Goal: Task Accomplishment & Management: Manage account settings

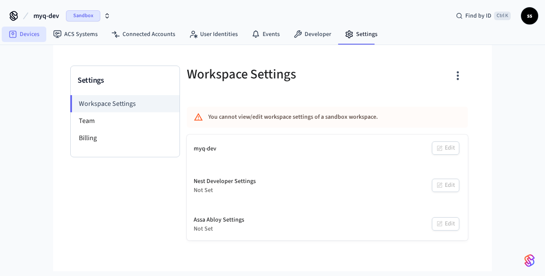
click at [24, 37] on link "Devices" at bounding box center [24, 34] width 45 height 15
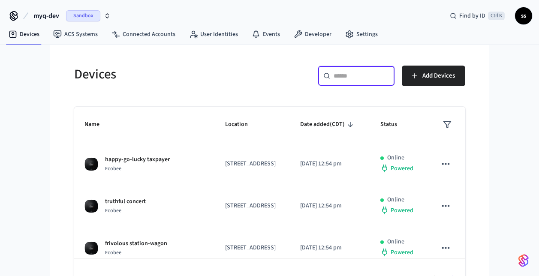
click at [380, 75] on input "text" at bounding box center [362, 76] width 56 height 9
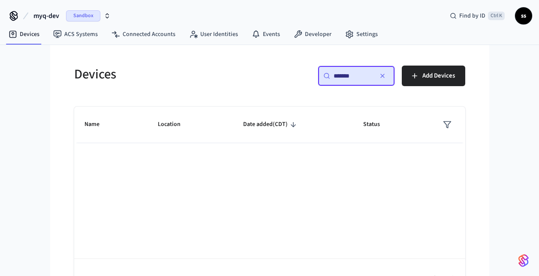
type input "*******"
click at [379, 77] on icon "button" at bounding box center [382, 75] width 7 height 7
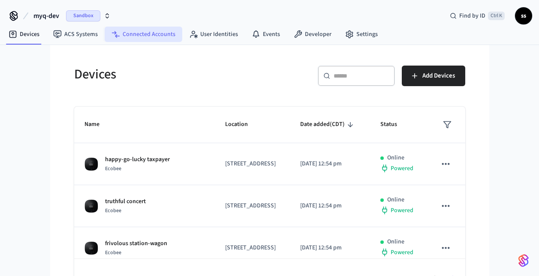
click at [150, 34] on link "Connected Accounts" at bounding box center [144, 34] width 78 height 15
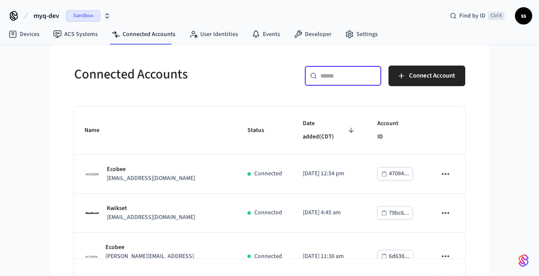
click at [327, 78] on input "text" at bounding box center [348, 76] width 56 height 9
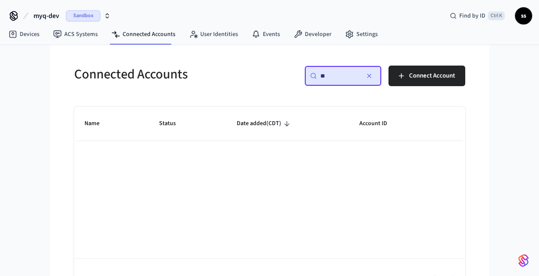
type input "*"
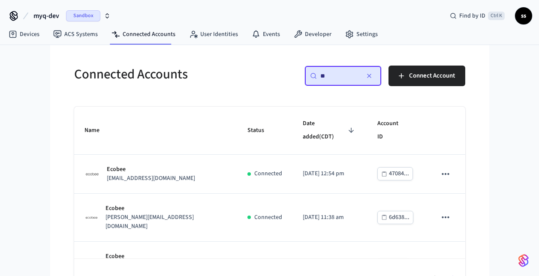
type input "*"
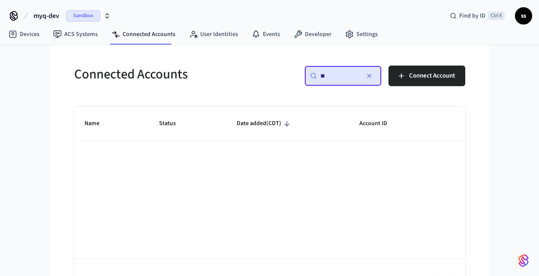
type input "*"
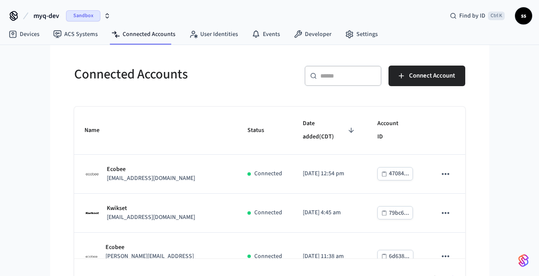
click at [318, 76] on div "​ ​" at bounding box center [342, 76] width 77 height 21
paste input "**********"
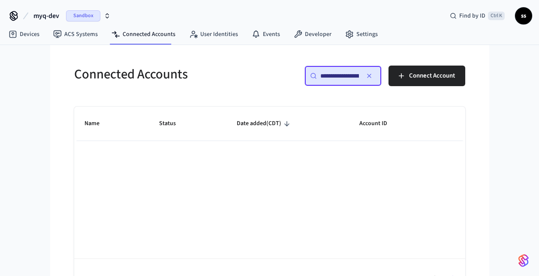
click at [321, 77] on input "**********" at bounding box center [339, 76] width 39 height 9
type input "**********"
click at [78, 16] on span "Sandbox" at bounding box center [83, 15] width 34 height 11
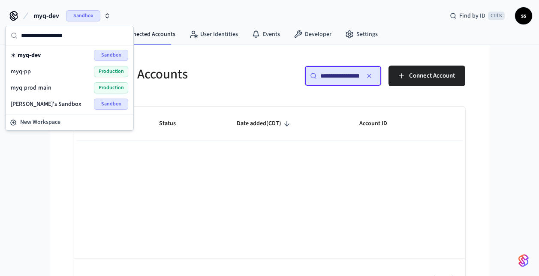
click at [68, 72] on div "myq-pp Production" at bounding box center [69, 71] width 117 height 11
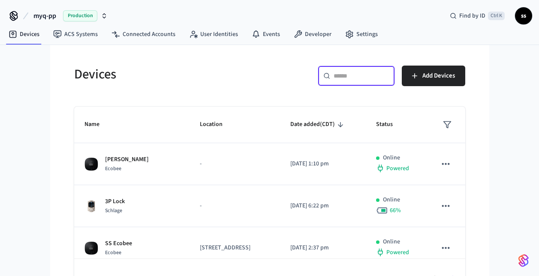
click at [343, 73] on input "text" at bounding box center [362, 76] width 56 height 9
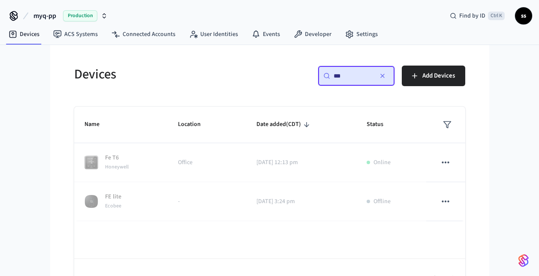
type input "**"
click at [75, 17] on span "Production" at bounding box center [80, 15] width 34 height 11
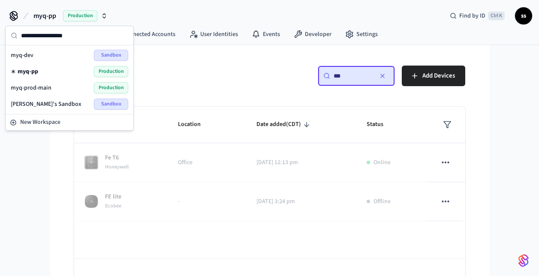
click at [76, 89] on div "myq-prod-main Production" at bounding box center [69, 87] width 117 height 11
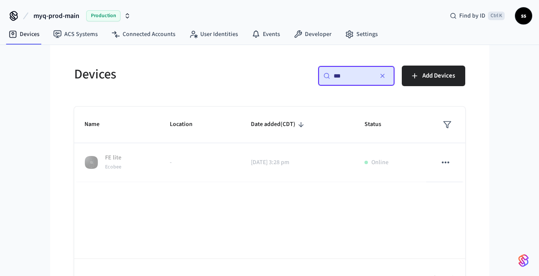
click at [239, 94] on div "Devices ​ ** ​ Add Devices Name Location Date added (CDT) Status FE lite Ecobee…" at bounding box center [269, 177] width 405 height 245
click at [385, 78] on icon "button" at bounding box center [382, 75] width 7 height 7
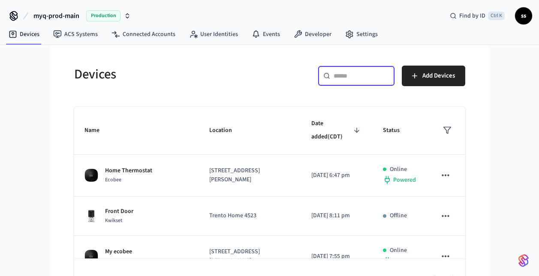
click at [358, 76] on input "text" at bounding box center [362, 76] width 56 height 9
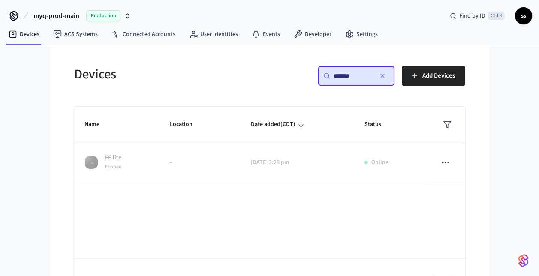
type input "*******"
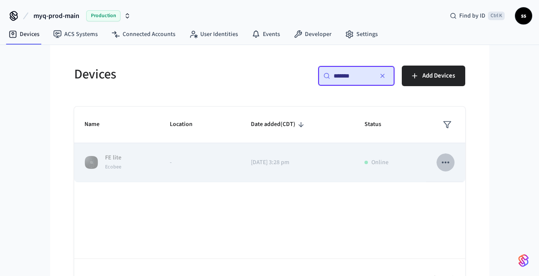
click at [445, 165] on icon "sticky table" at bounding box center [445, 162] width 11 height 11
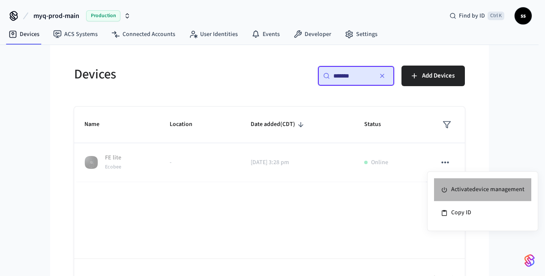
click at [465, 196] on li "Activate device management" at bounding box center [482, 189] width 97 height 23
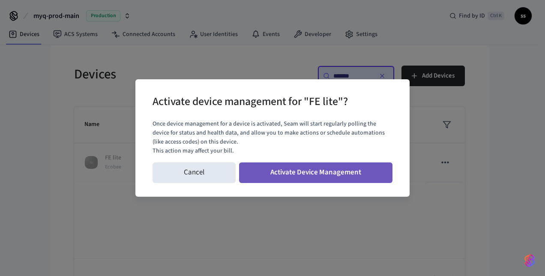
click at [370, 176] on button "Activate Device Management" at bounding box center [315, 173] width 153 height 21
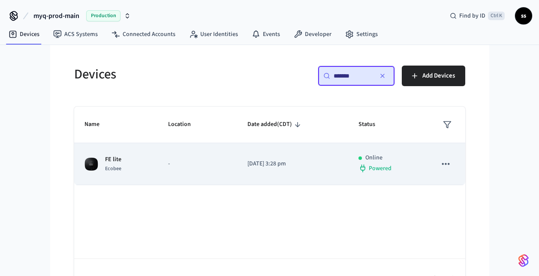
click at [267, 174] on td "[DATE] 3:28 pm" at bounding box center [292, 164] width 111 height 42
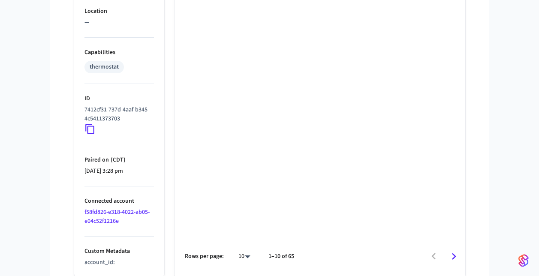
scroll to position [615, 0]
click at [89, 128] on icon at bounding box center [89, 128] width 11 height 11
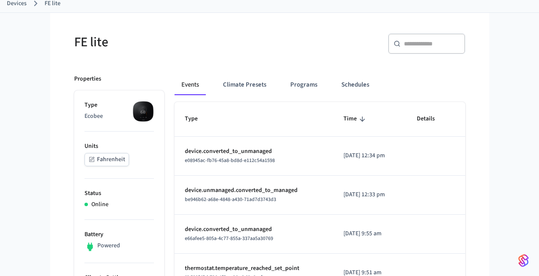
scroll to position [0, 0]
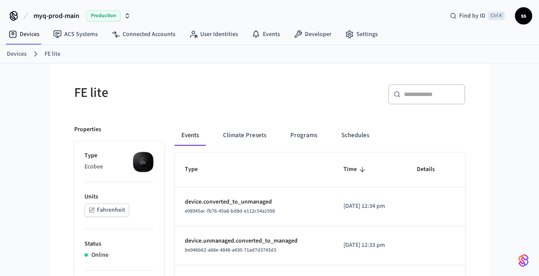
click at [60, 13] on span "myq-prod-main" at bounding box center [56, 16] width 46 height 10
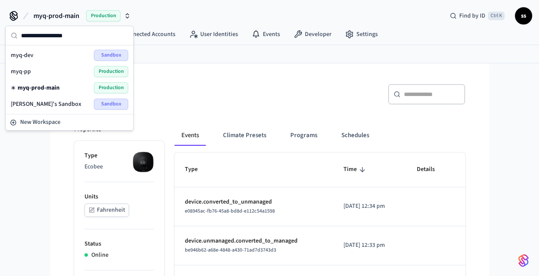
click at [33, 72] on div "myq-pp Production" at bounding box center [69, 71] width 117 height 11
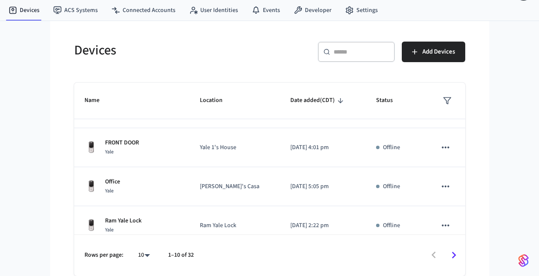
scroll to position [238, 0]
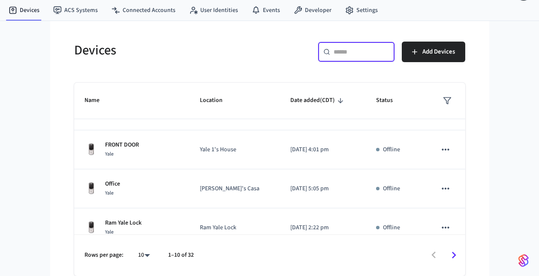
click at [342, 55] on input "text" at bounding box center [362, 52] width 56 height 9
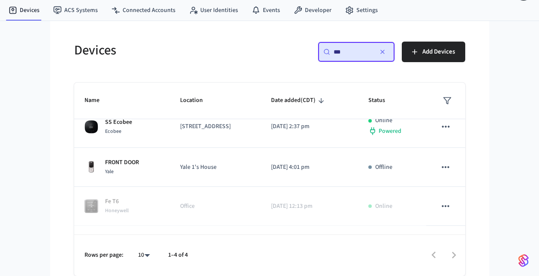
scroll to position [0, 0]
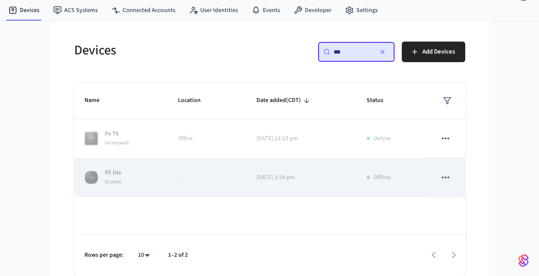
type input "**"
click at [441, 177] on icon "sticky table" at bounding box center [445, 177] width 11 height 11
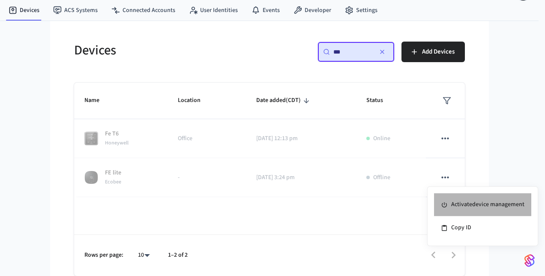
click at [498, 208] on li "Activate device management" at bounding box center [482, 204] width 97 height 23
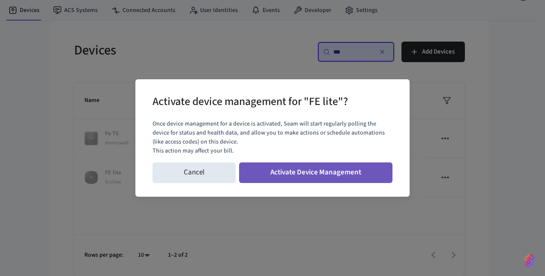
click at [361, 168] on button "Activate Device Management" at bounding box center [315, 173] width 153 height 21
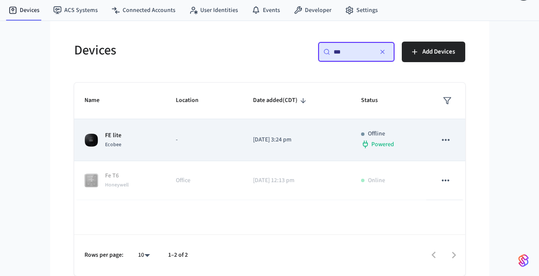
click at [184, 144] on p "-" at bounding box center [204, 139] width 57 height 9
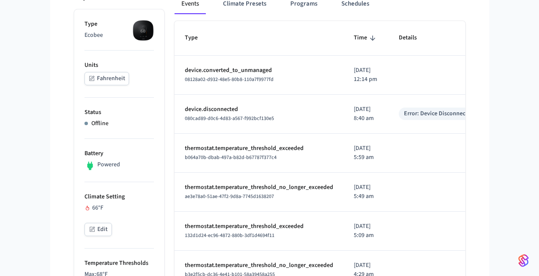
scroll to position [132, 0]
click at [95, 226] on icon "button" at bounding box center [92, 229] width 7 height 7
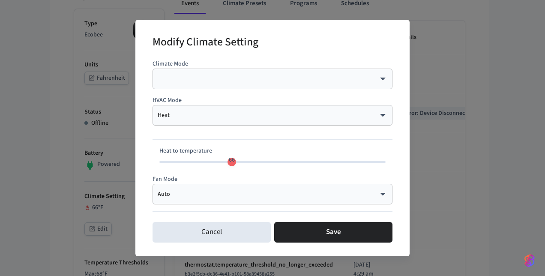
click at [241, 124] on div "Heat **** ​" at bounding box center [273, 115] width 240 height 21
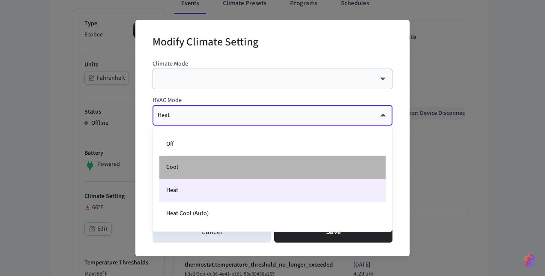
click at [313, 169] on li "Cool" at bounding box center [272, 167] width 226 height 23
type input "****"
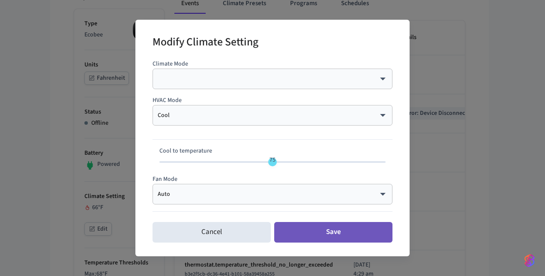
click at [320, 233] on button "Save" at bounding box center [333, 232] width 118 height 21
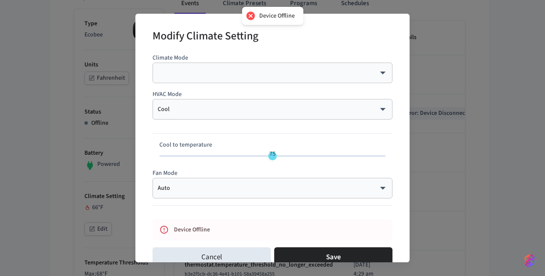
type input "**"
click at [261, 159] on span "75" at bounding box center [272, 156] width 226 height 13
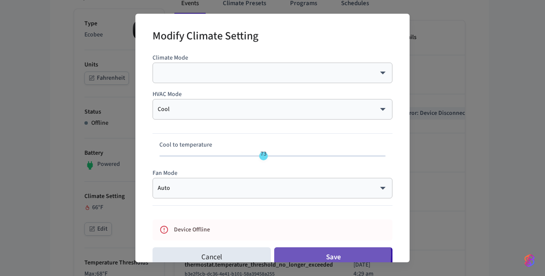
click at [308, 254] on button "Save" at bounding box center [333, 257] width 118 height 21
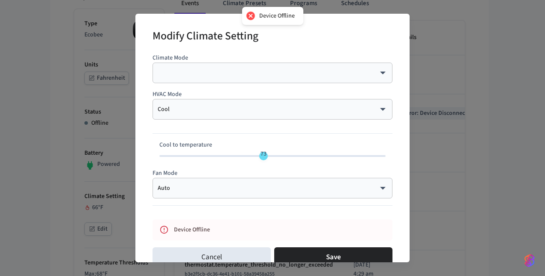
click at [441, 122] on div "Modify Climate Setting Climate Mode ​ ​ HVAC Mode Cool **** ​ Cool to temperatu…" at bounding box center [272, 138] width 545 height 276
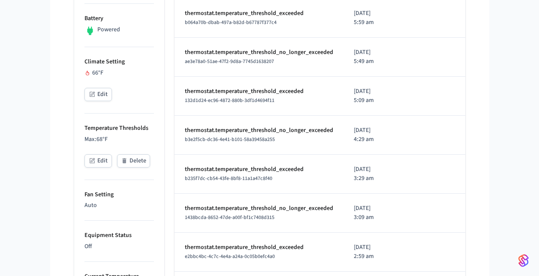
scroll to position [268, 0]
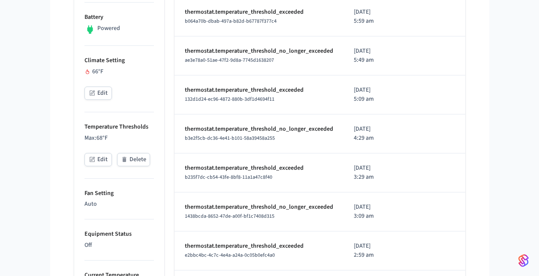
click at [96, 160] on button "Edit" at bounding box center [97, 159] width 27 height 13
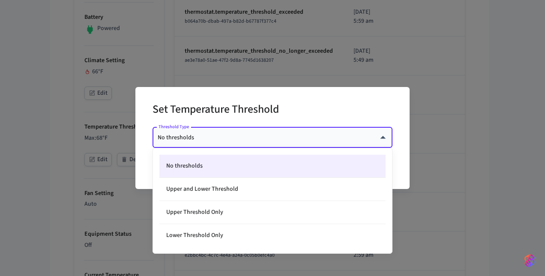
click at [232, 140] on body "myq-pp Production Find by ID Ctrl K ss Devices ACS Systems Connected Accounts U…" at bounding box center [272, 237] width 545 height 1010
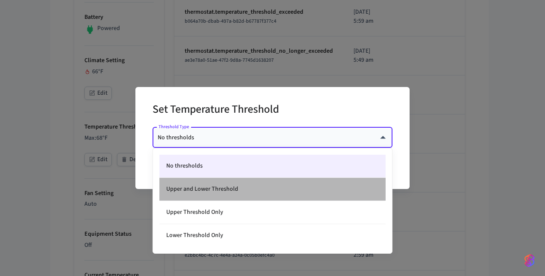
click at [230, 193] on li "Upper and Lower Threshold" at bounding box center [272, 189] width 226 height 23
type input "****"
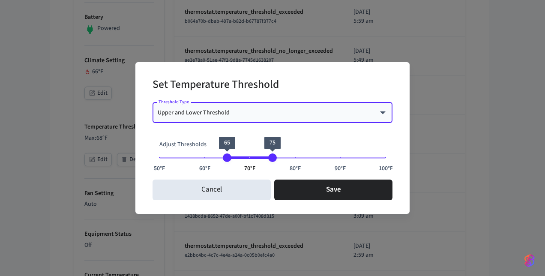
type input "**"
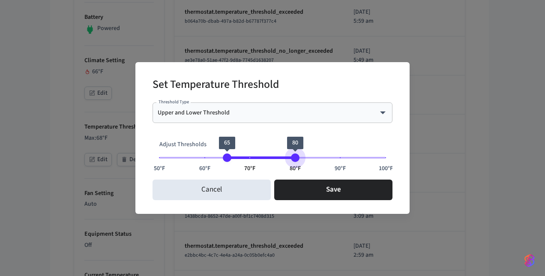
click at [294, 156] on span "50°F 60°F 70°F 80°F 90°F 100°F 65 80" at bounding box center [272, 157] width 226 height 13
type input "**"
click at [215, 153] on span "50°F 60°F 70°F 80°F 90°F 100°F 62 80" at bounding box center [272, 157] width 226 height 13
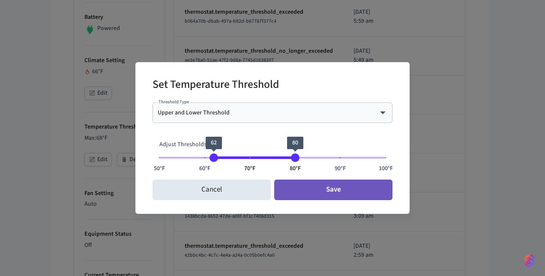
click at [316, 187] on button "Save" at bounding box center [333, 190] width 118 height 21
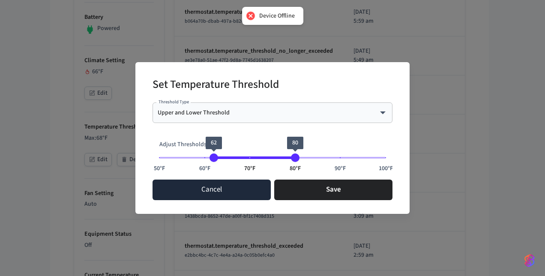
click at [245, 196] on button "Cancel" at bounding box center [212, 190] width 118 height 21
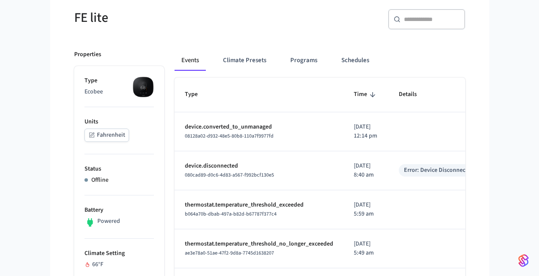
scroll to position [0, 0]
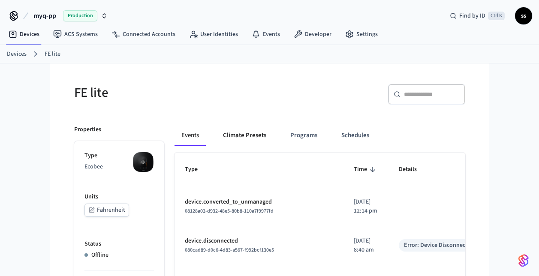
click at [256, 138] on button "Climate Presets" at bounding box center [244, 135] width 57 height 21
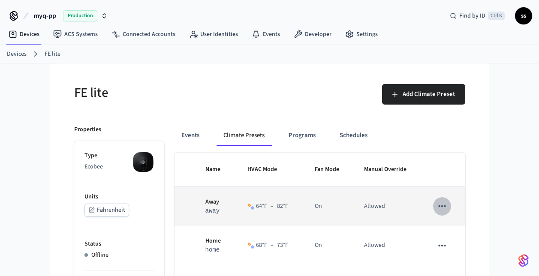
click at [437, 208] on icon "sticky table" at bounding box center [441, 206] width 11 height 11
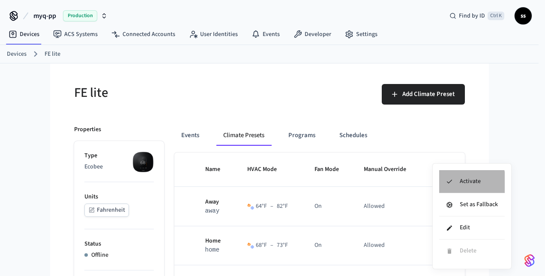
click at [461, 183] on li "Activate" at bounding box center [472, 181] width 66 height 23
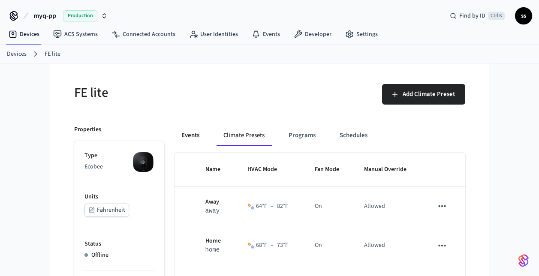
click at [195, 137] on button "Events" at bounding box center [191, 135] width 32 height 21
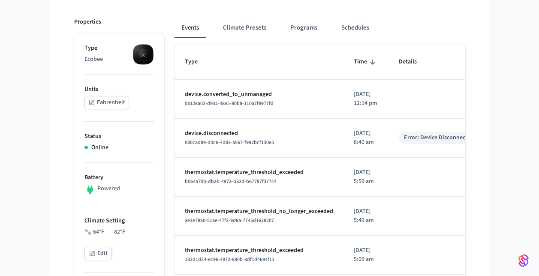
scroll to position [109, 0]
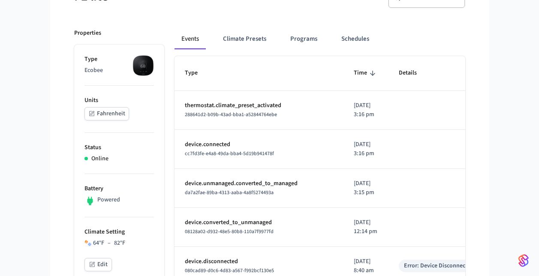
scroll to position [96, 0]
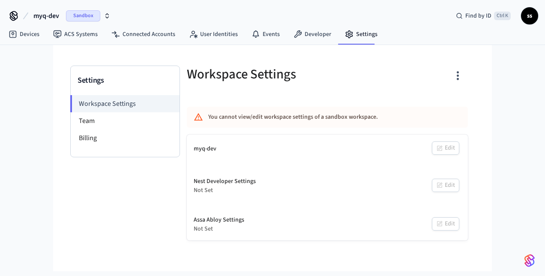
click at [44, 17] on span "myq-dev" at bounding box center [46, 16] width 26 height 10
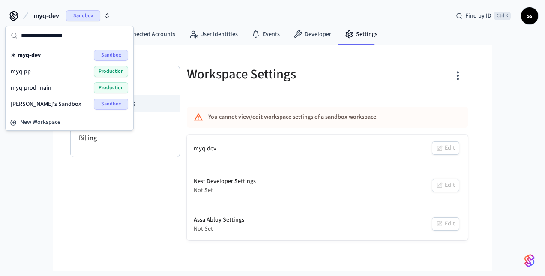
click at [60, 67] on div "myq-pp Production" at bounding box center [69, 71] width 117 height 11
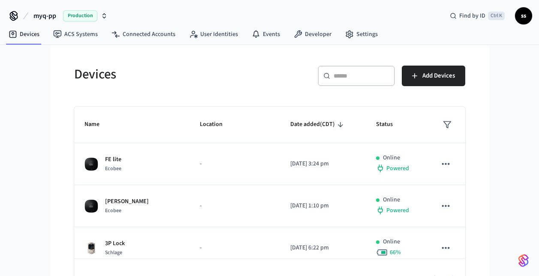
click at [354, 77] on input "text" at bounding box center [362, 76] width 56 height 9
paste input "**********"
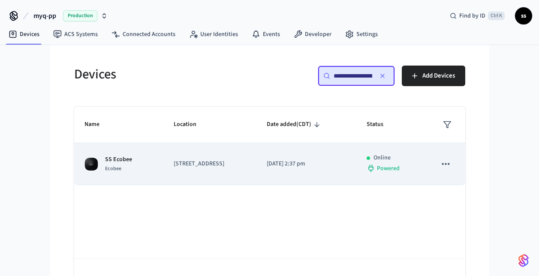
type input "**********"
click at [192, 177] on td "[STREET_ADDRESS]" at bounding box center [209, 164] width 93 height 42
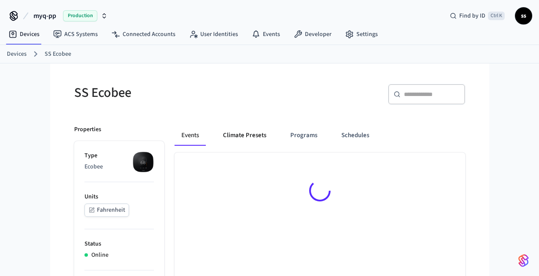
click at [257, 138] on button "Climate Presets" at bounding box center [244, 135] width 57 height 21
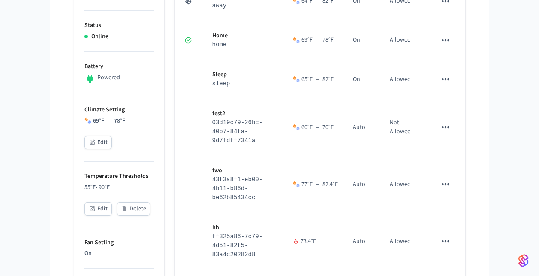
scroll to position [219, 0]
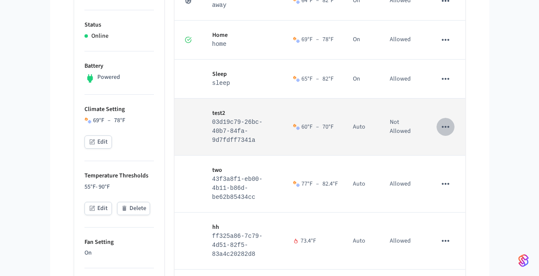
click at [448, 129] on icon "sticky table" at bounding box center [445, 126] width 11 height 11
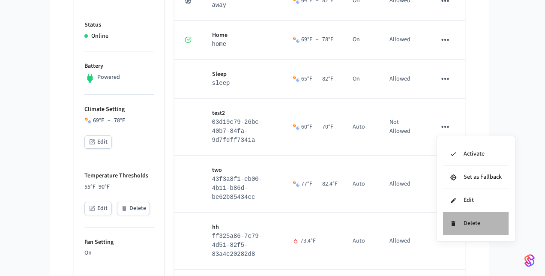
click at [474, 223] on li "Delete" at bounding box center [476, 223] width 66 height 23
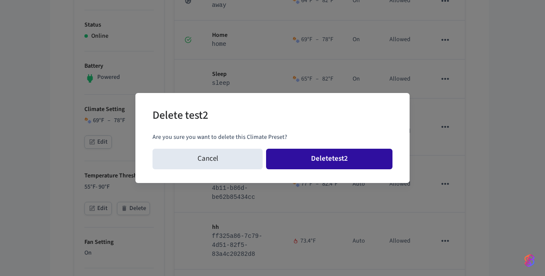
click at [367, 160] on button "Delete test2" at bounding box center [329, 159] width 126 height 21
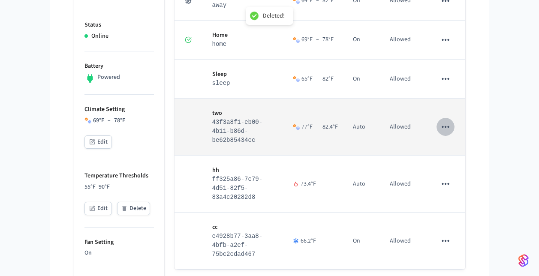
click at [443, 127] on icon "sticky table" at bounding box center [445, 127] width 7 height 2
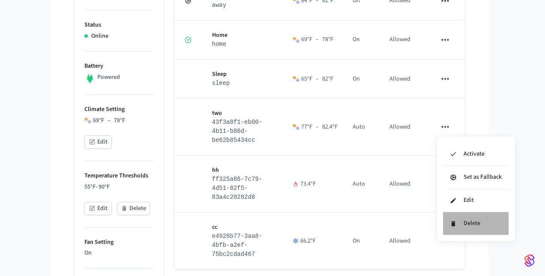
click at [467, 223] on li "Delete" at bounding box center [476, 223] width 66 height 23
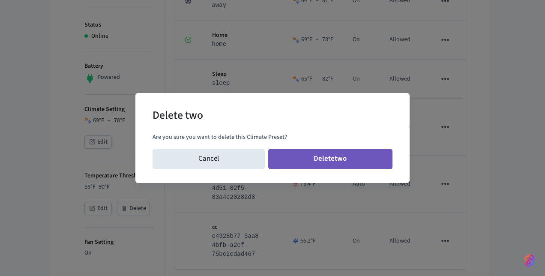
click at [363, 156] on button "Delete two" at bounding box center [330, 159] width 125 height 21
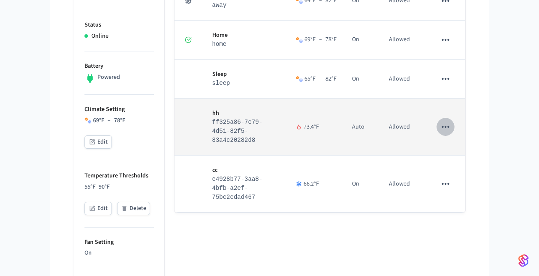
click at [443, 128] on icon "sticky table" at bounding box center [445, 126] width 11 height 11
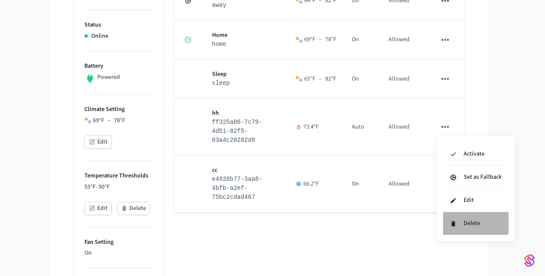
click at [469, 223] on li "Delete" at bounding box center [476, 223] width 66 height 23
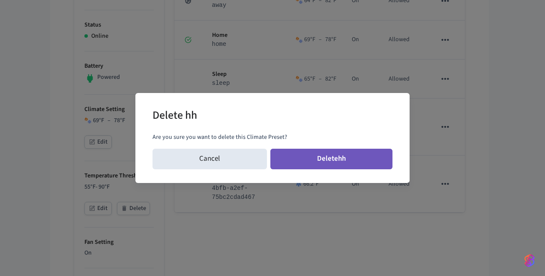
click at [360, 164] on button "Delete hh" at bounding box center [332, 159] width 123 height 21
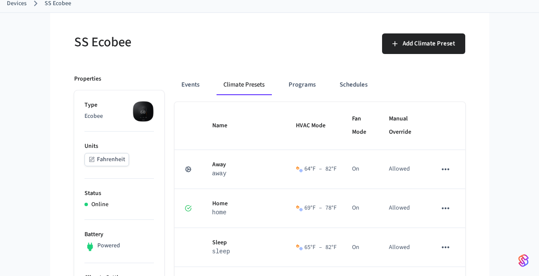
scroll to position [50, 0]
